Goal: Task Accomplishment & Management: Manage account settings

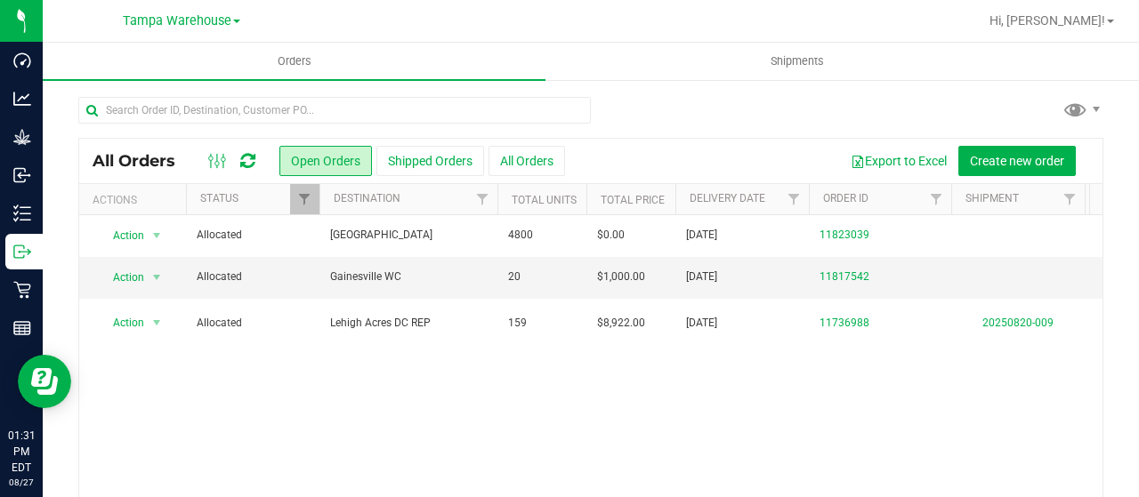
click at [246, 168] on icon at bounding box center [247, 161] width 15 height 18
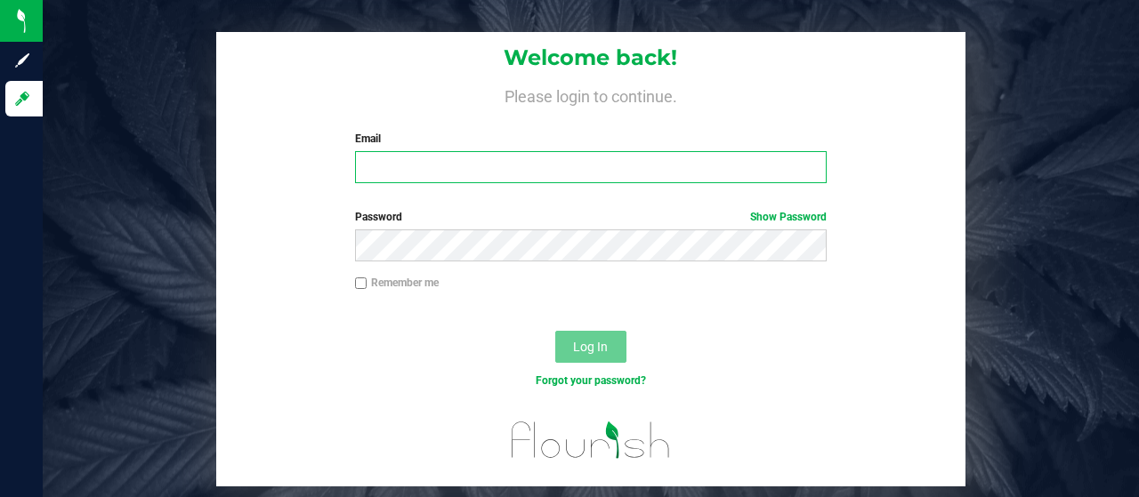
click at [404, 169] on input "Email" at bounding box center [591, 167] width 472 height 32
type input "[EMAIL_ADDRESS][DOMAIN_NAME]"
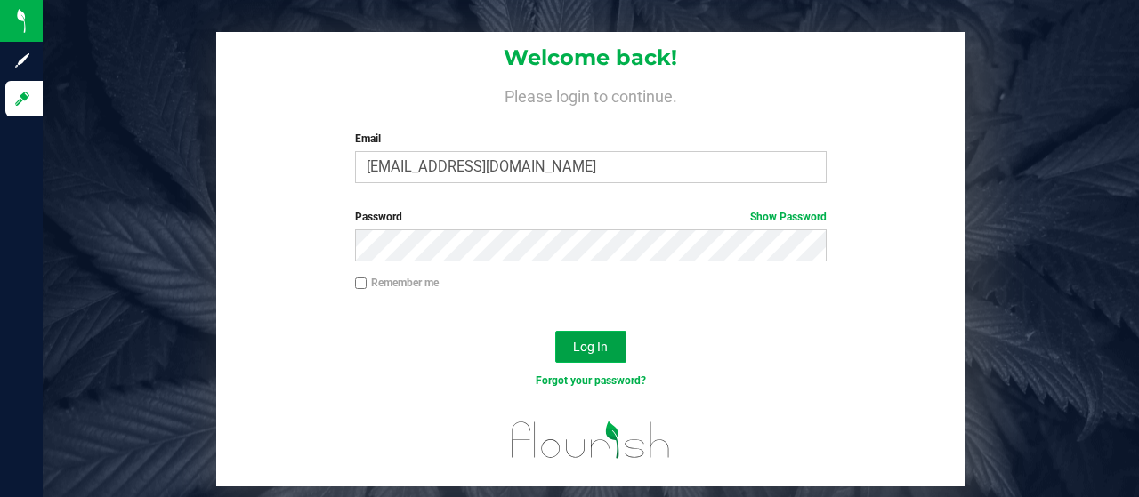
click at [576, 356] on button "Log In" at bounding box center [590, 347] width 71 height 32
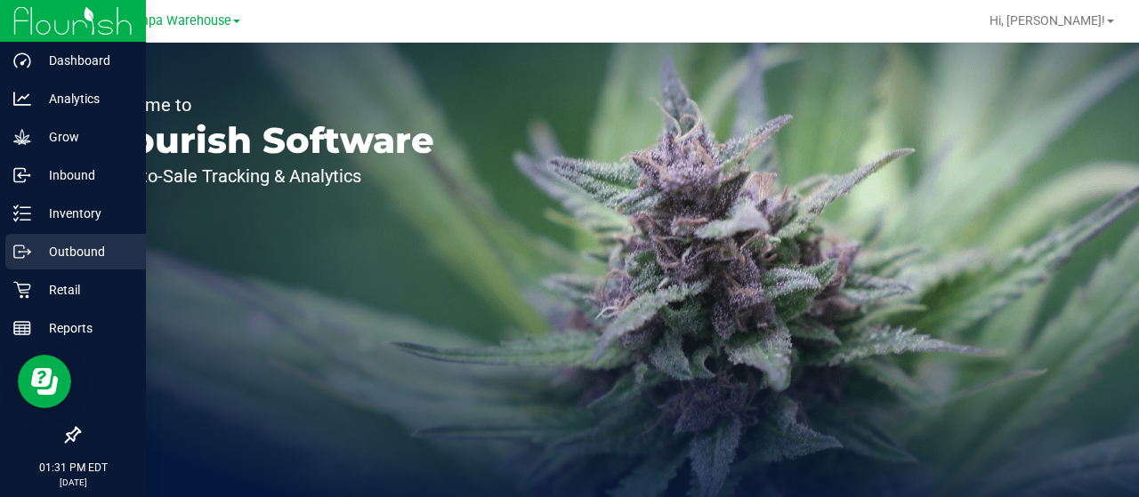
click at [53, 254] on p "Outbound" at bounding box center [84, 251] width 107 height 21
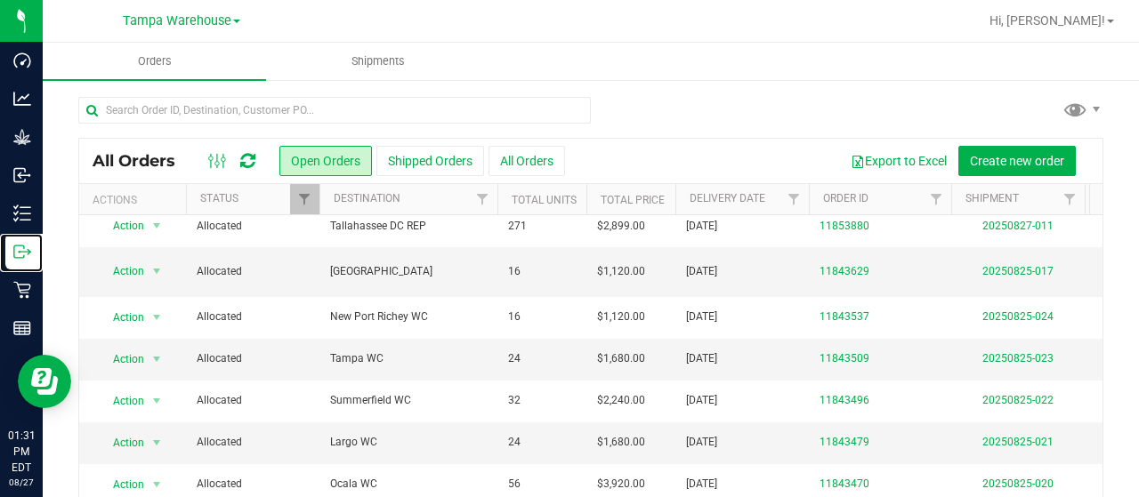
scroll to position [542, 0]
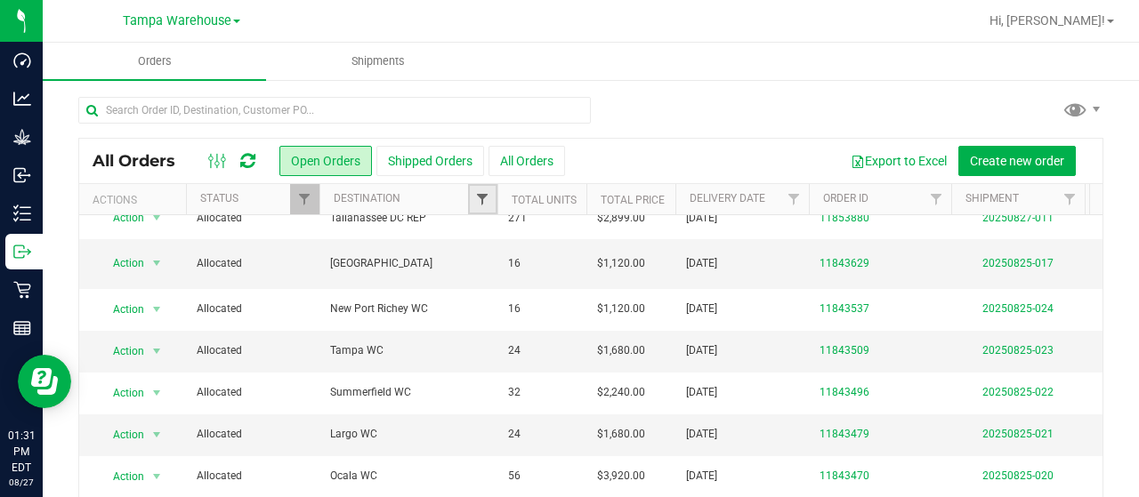
click at [485, 198] on span "Filter" at bounding box center [482, 199] width 14 height 14
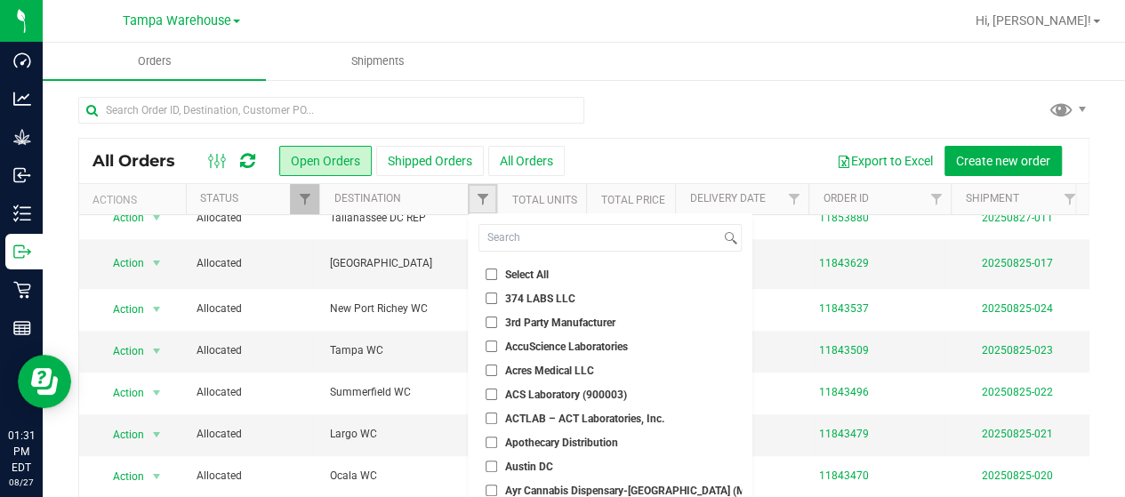
click at [488, 211] on link "Filter" at bounding box center [482, 199] width 29 height 30
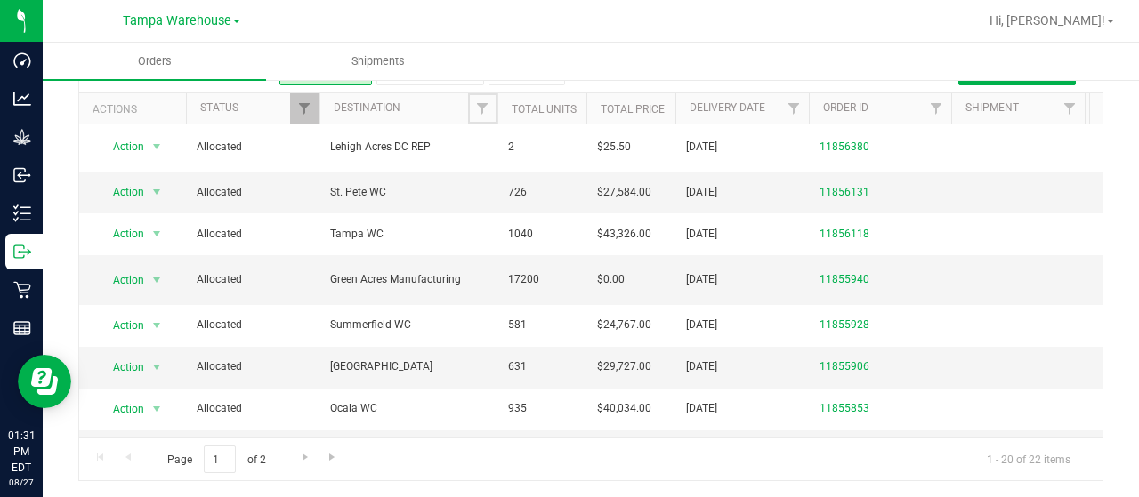
scroll to position [0, 0]
